Goal: Use online tool/utility: Utilize a website feature to perform a specific function

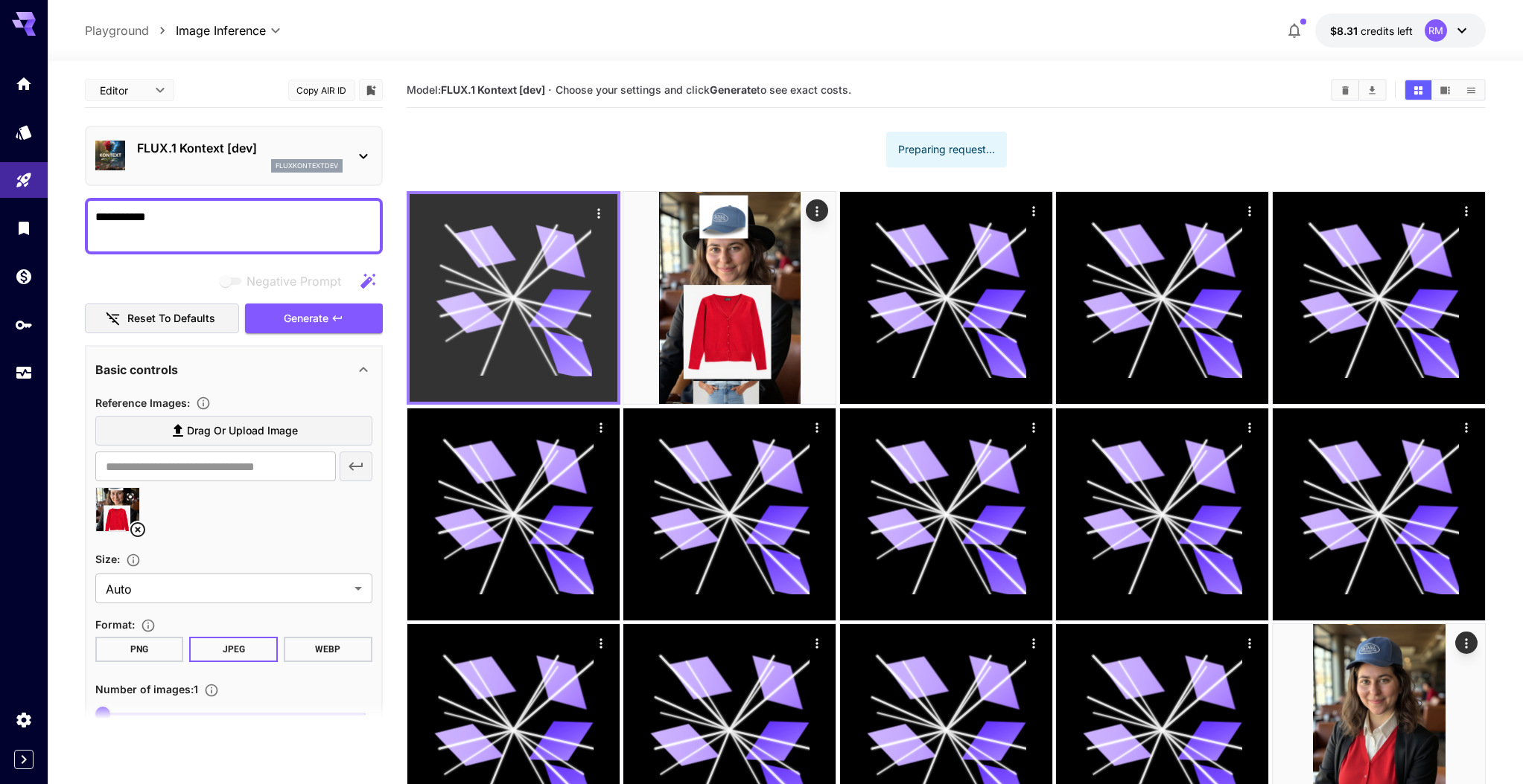
click at [599, 208] on icon "Actions" at bounding box center [598, 213] width 2 height 10
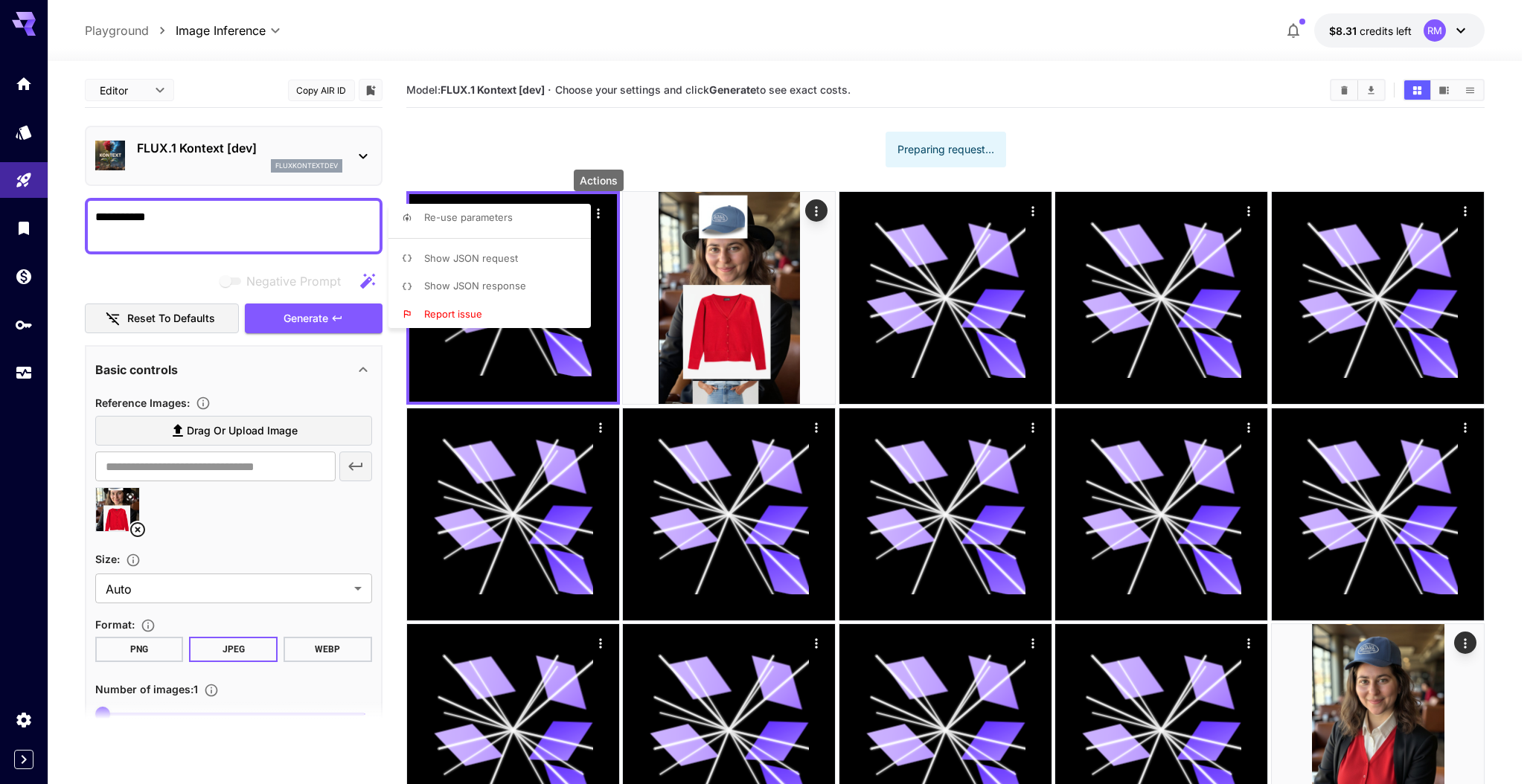
click at [508, 222] on span "Re-use parameters" at bounding box center [469, 217] width 89 height 12
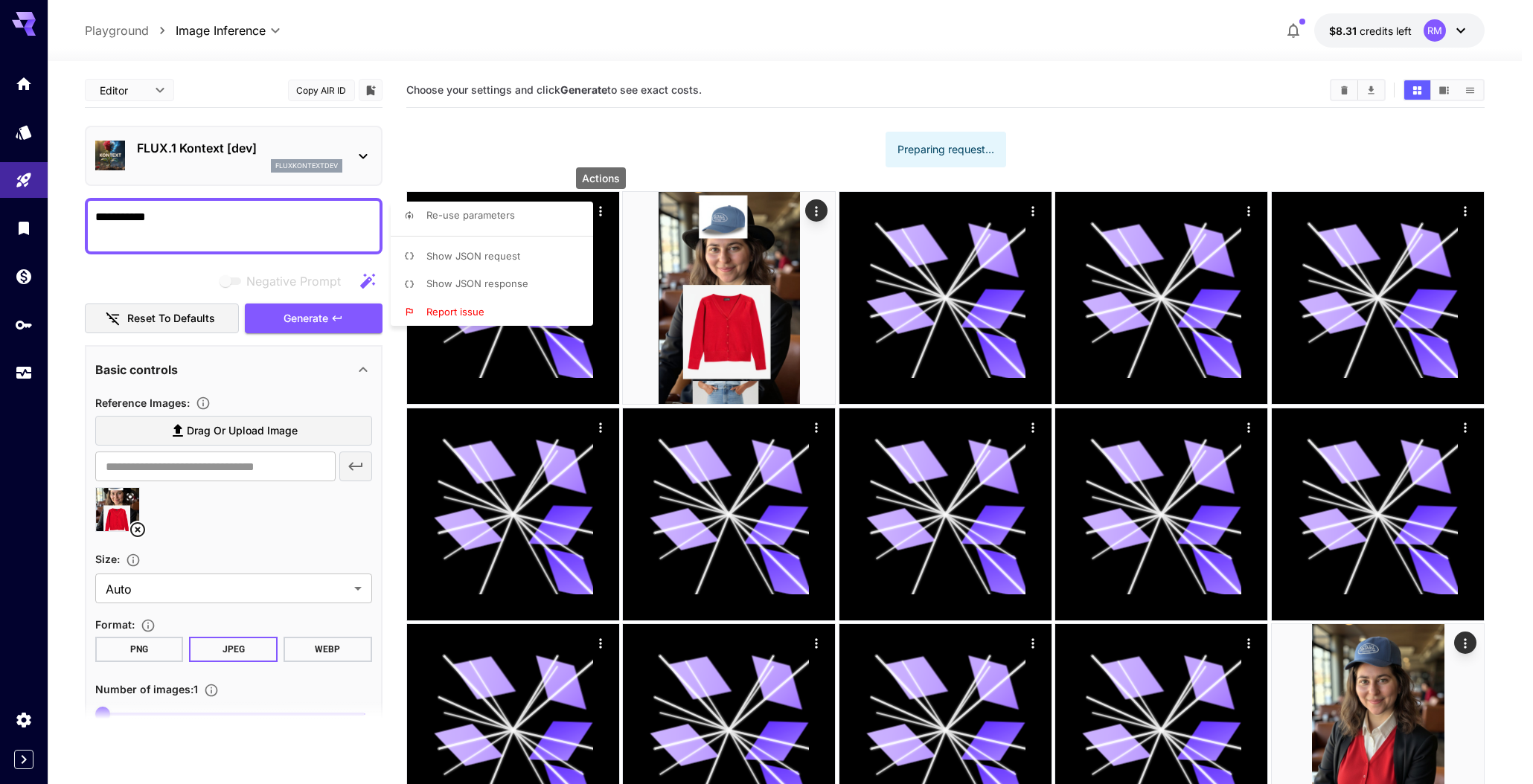
click at [302, 324] on div at bounding box center [766, 392] width 1533 height 784
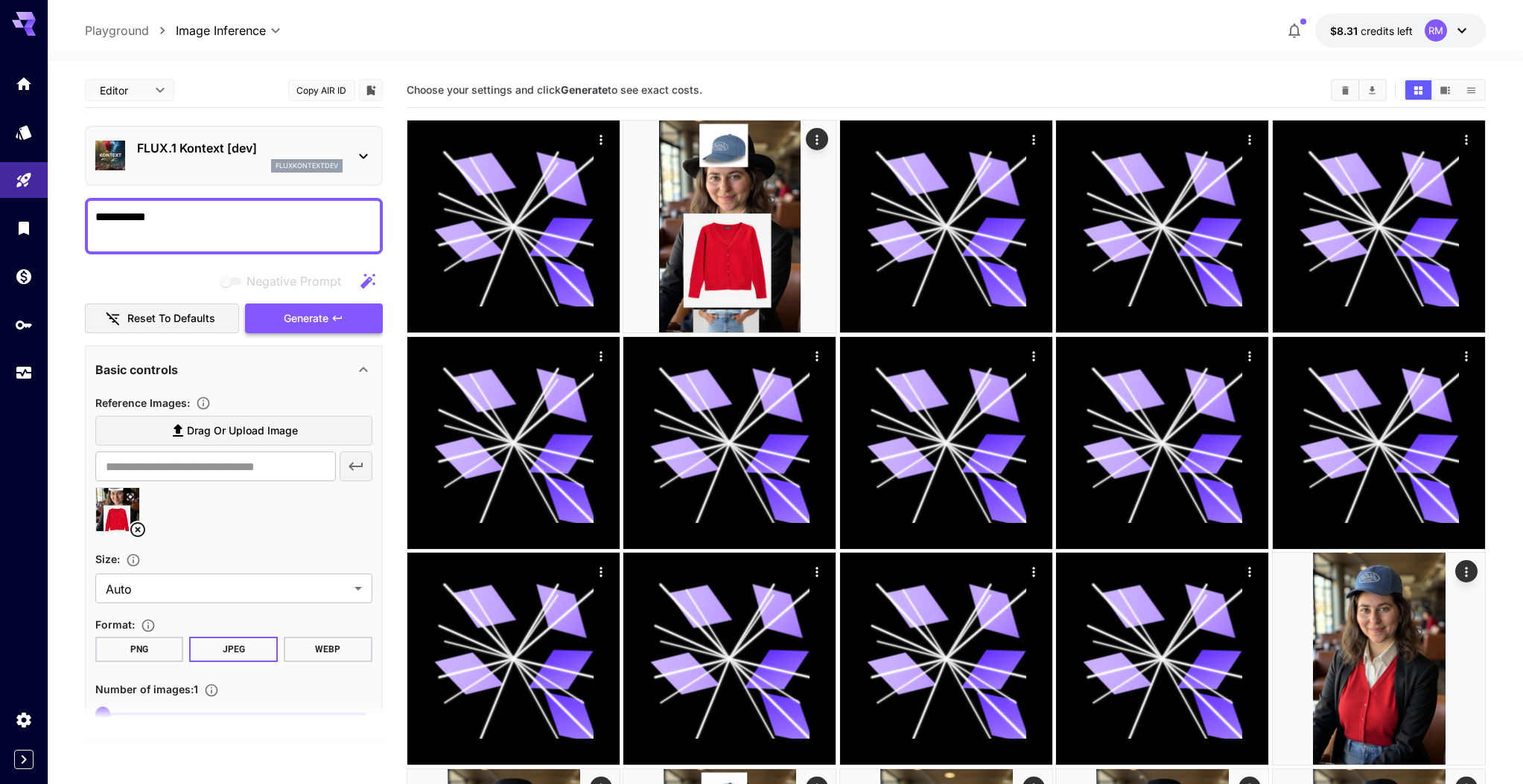
click at [335, 317] on icon "button" at bounding box center [337, 318] width 9 height 5
